Goal: Task Accomplishment & Management: Use online tool/utility

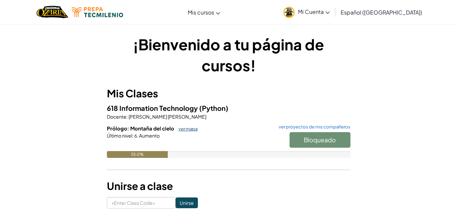
click at [184, 128] on link "ver mapa" at bounding box center [186, 128] width 22 height 5
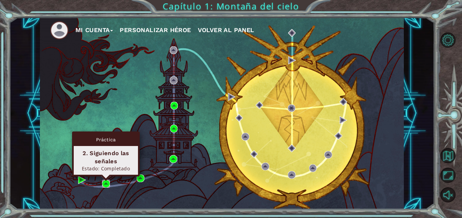
click at [105, 185] on img at bounding box center [106, 184] width 8 height 8
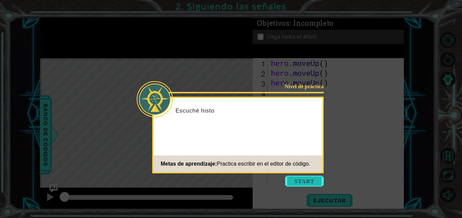
click at [291, 180] on button "Start" at bounding box center [304, 181] width 39 height 11
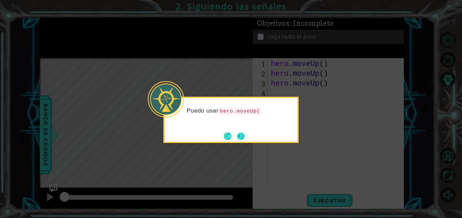
click at [238, 134] on button "Next" at bounding box center [241, 136] width 8 height 8
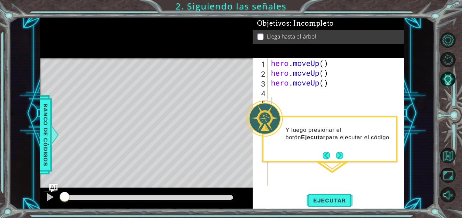
click at [108, 159] on div "Level Map" at bounding box center [196, 157] width 312 height 199
click at [450, 156] on button "Volver al mapa" at bounding box center [447, 155] width 15 height 15
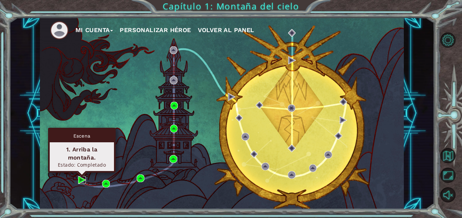
click at [80, 179] on img at bounding box center [82, 180] width 8 height 8
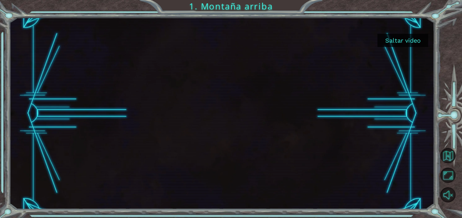
click at [401, 43] on button "Saltar video" at bounding box center [402, 40] width 51 height 13
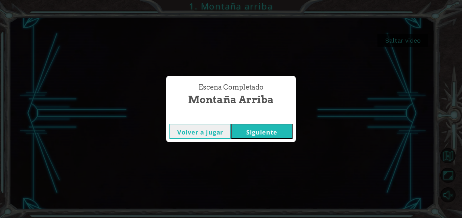
click at [244, 131] on button "Siguiente" at bounding box center [261, 131] width 61 height 15
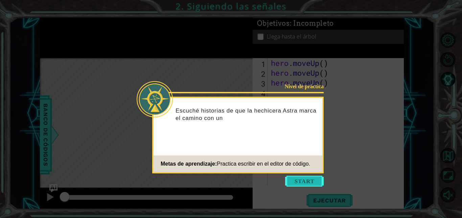
click at [313, 179] on button "Start" at bounding box center [304, 181] width 39 height 11
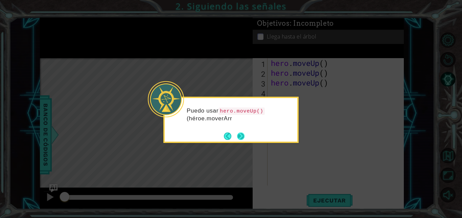
click at [244, 135] on button "Next" at bounding box center [240, 135] width 7 height 7
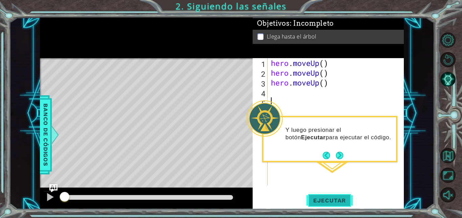
click at [338, 199] on span "Ejecutar" at bounding box center [329, 200] width 46 height 7
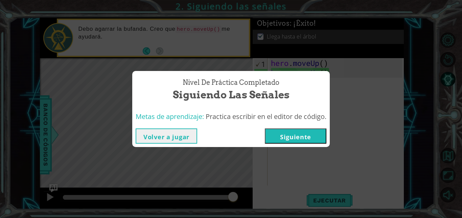
click at [297, 138] on button "Siguiente" at bounding box center [295, 135] width 61 height 15
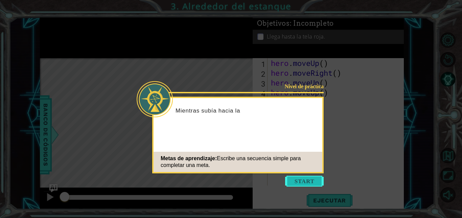
click at [293, 179] on button "Start" at bounding box center [304, 181] width 39 height 11
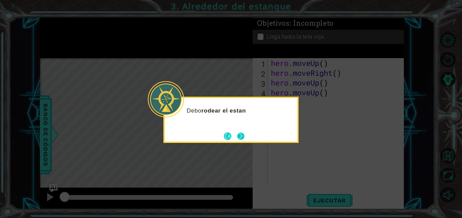
click at [237, 137] on button "Next" at bounding box center [240, 135] width 7 height 7
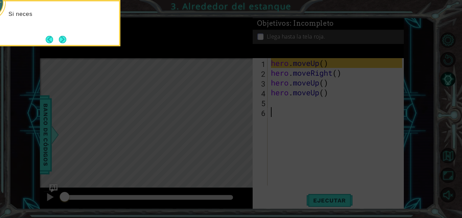
click at [327, 167] on icon at bounding box center [231, 32] width 462 height 371
click at [59, 39] on button "Next" at bounding box center [62, 39] width 7 height 7
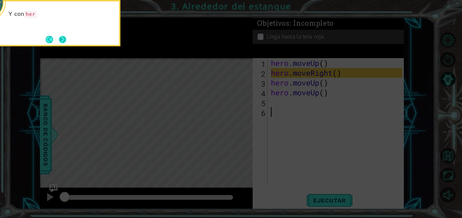
click at [65, 40] on button "Next" at bounding box center [62, 39] width 7 height 7
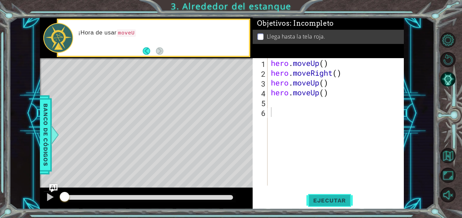
click at [327, 203] on span "Ejecutar" at bounding box center [329, 200] width 46 height 7
